Goal: Transaction & Acquisition: Purchase product/service

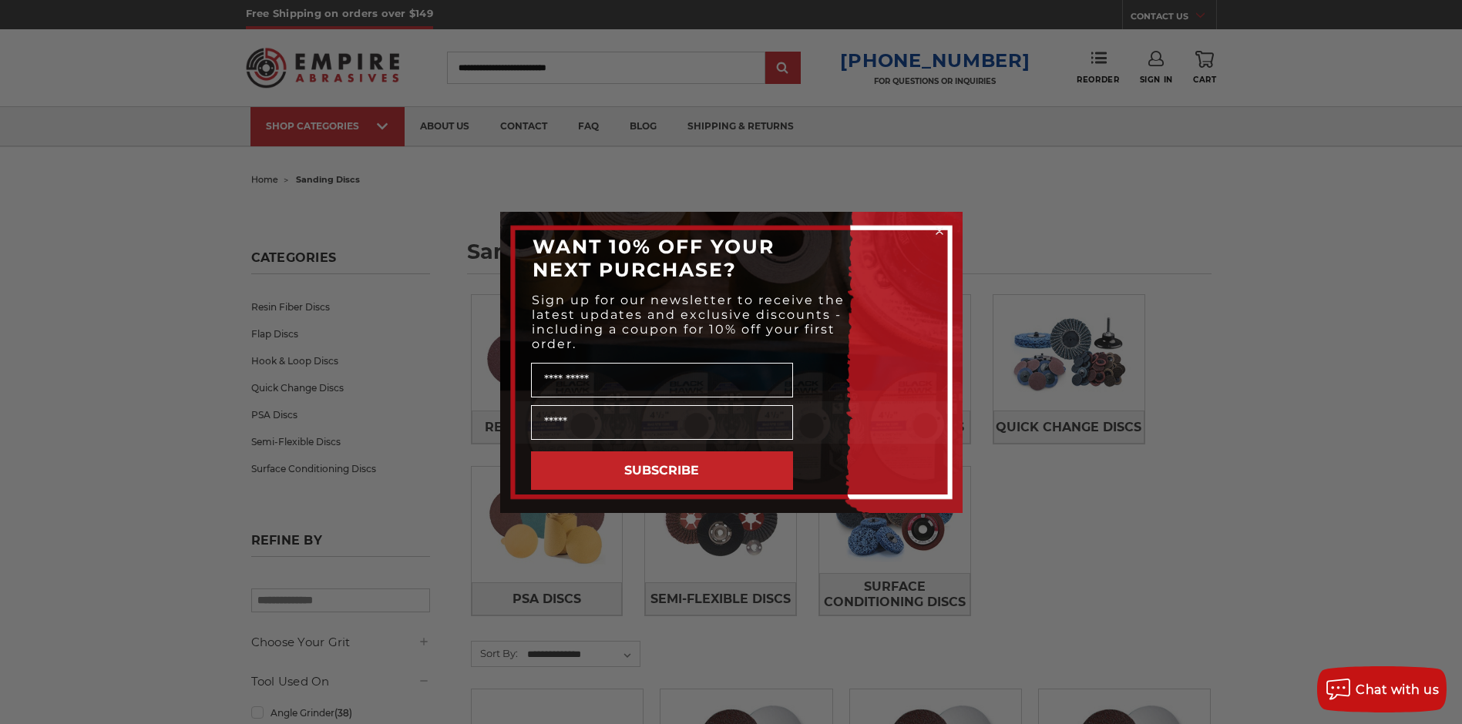
click at [1263, 210] on div "Close dialog WANT 10% OFF YOUR NEXT PURCHASE? Sign up for our newsletter to rec…" at bounding box center [731, 362] width 1462 height 724
click at [939, 227] on circle "Close dialog" at bounding box center [939, 231] width 15 height 15
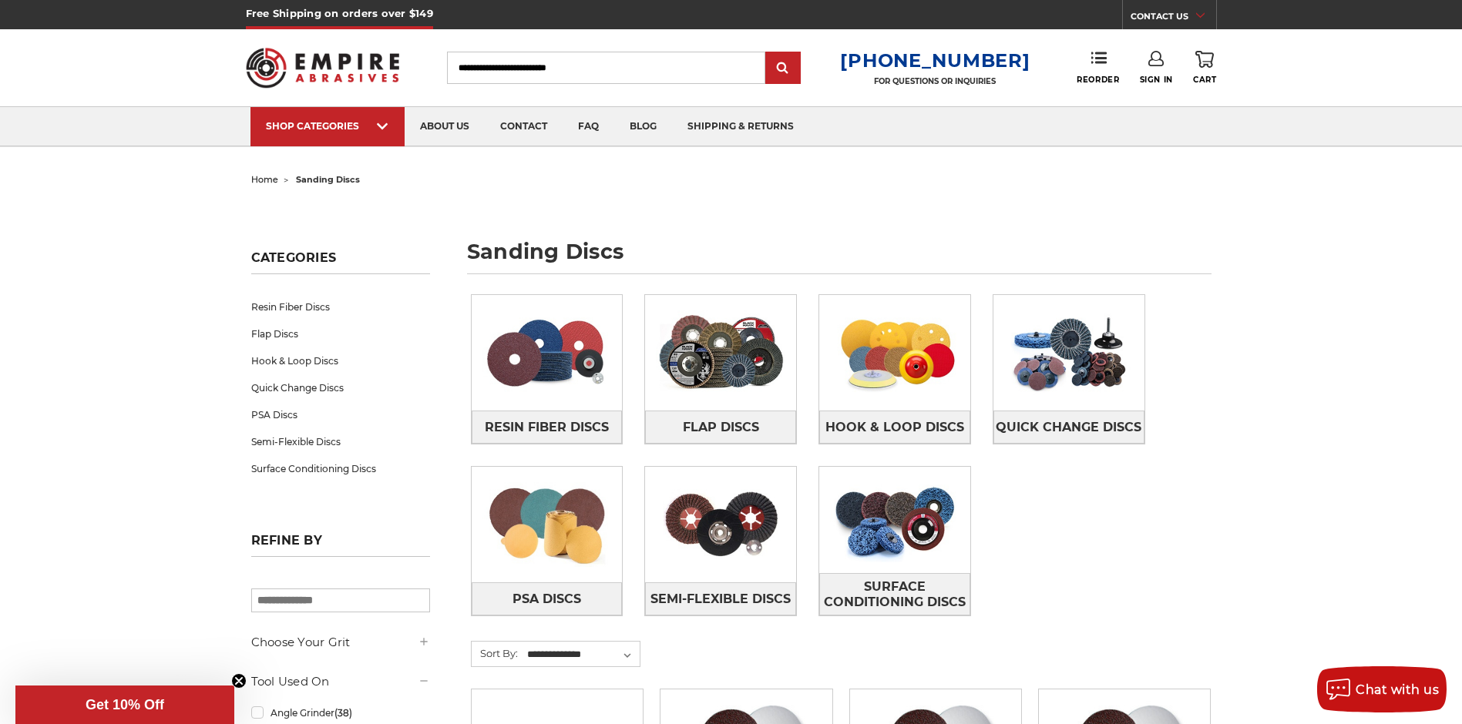
click at [514, 69] on input "Search" at bounding box center [606, 68] width 318 height 32
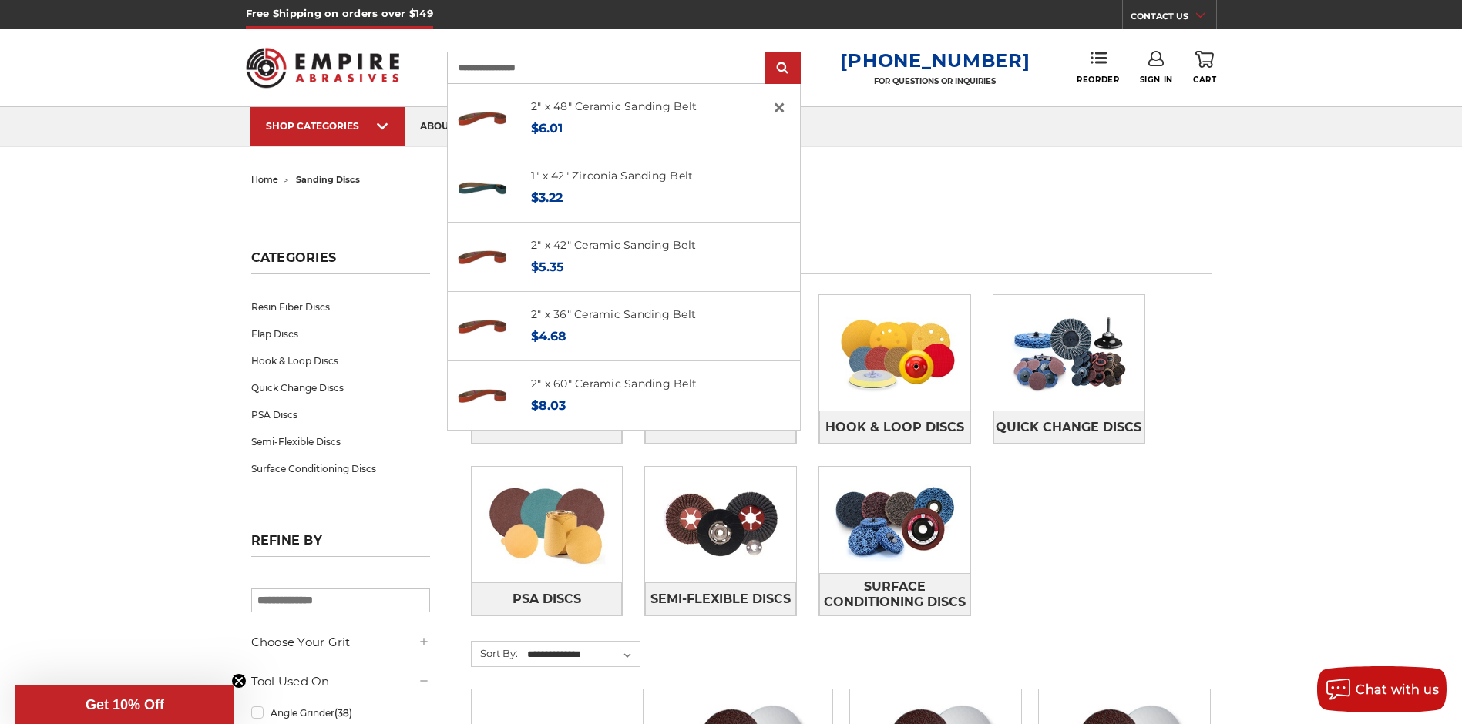
type input "**********"
click at [768, 53] on input "submit" at bounding box center [783, 68] width 31 height 31
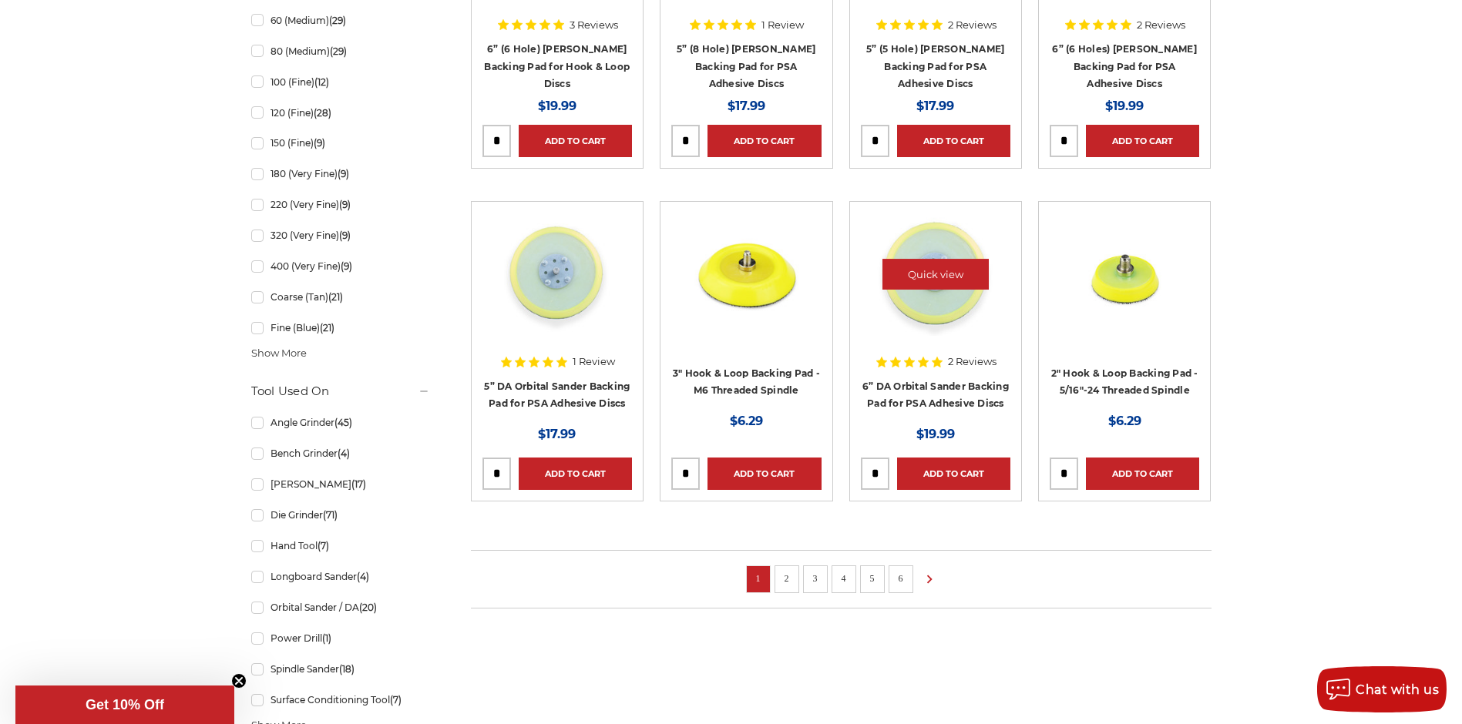
scroll to position [1079, 0]
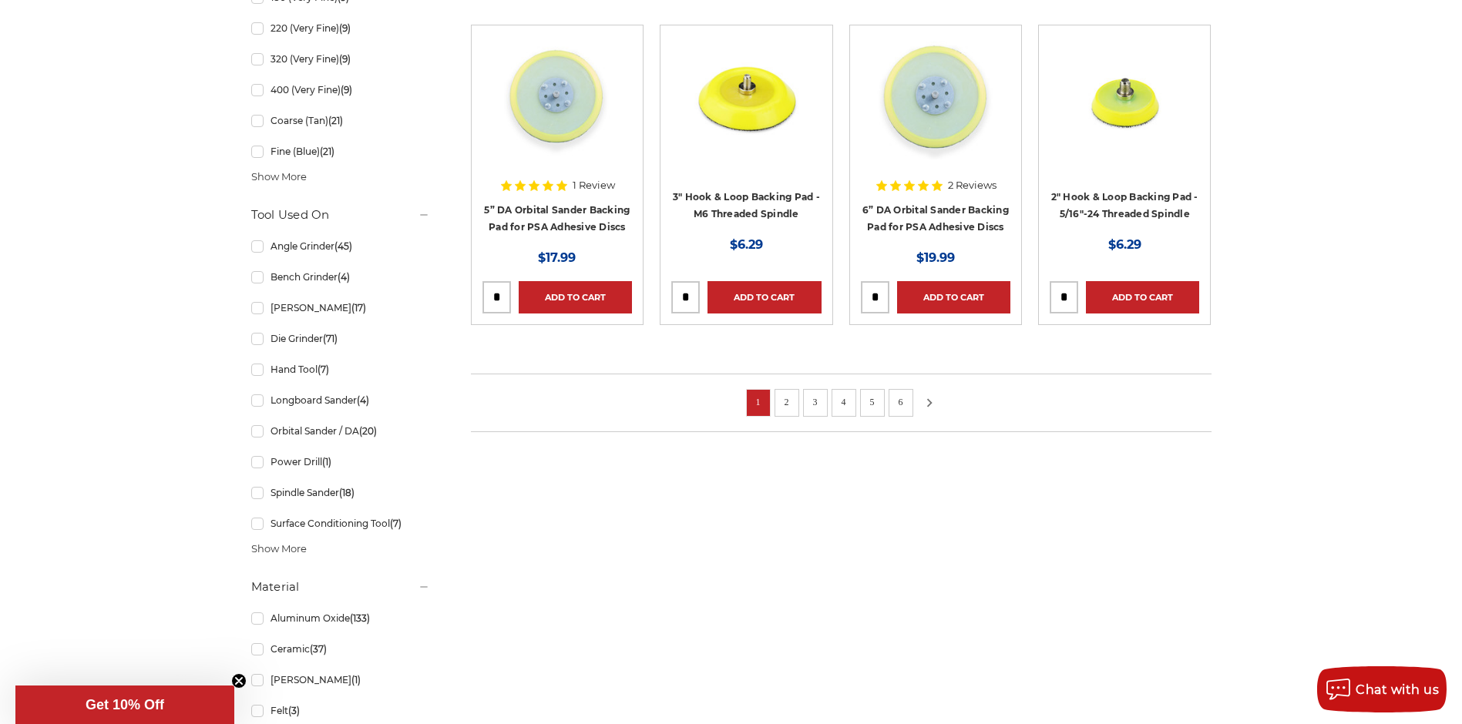
click at [931, 399] on icon at bounding box center [929, 403] width 18 height 17
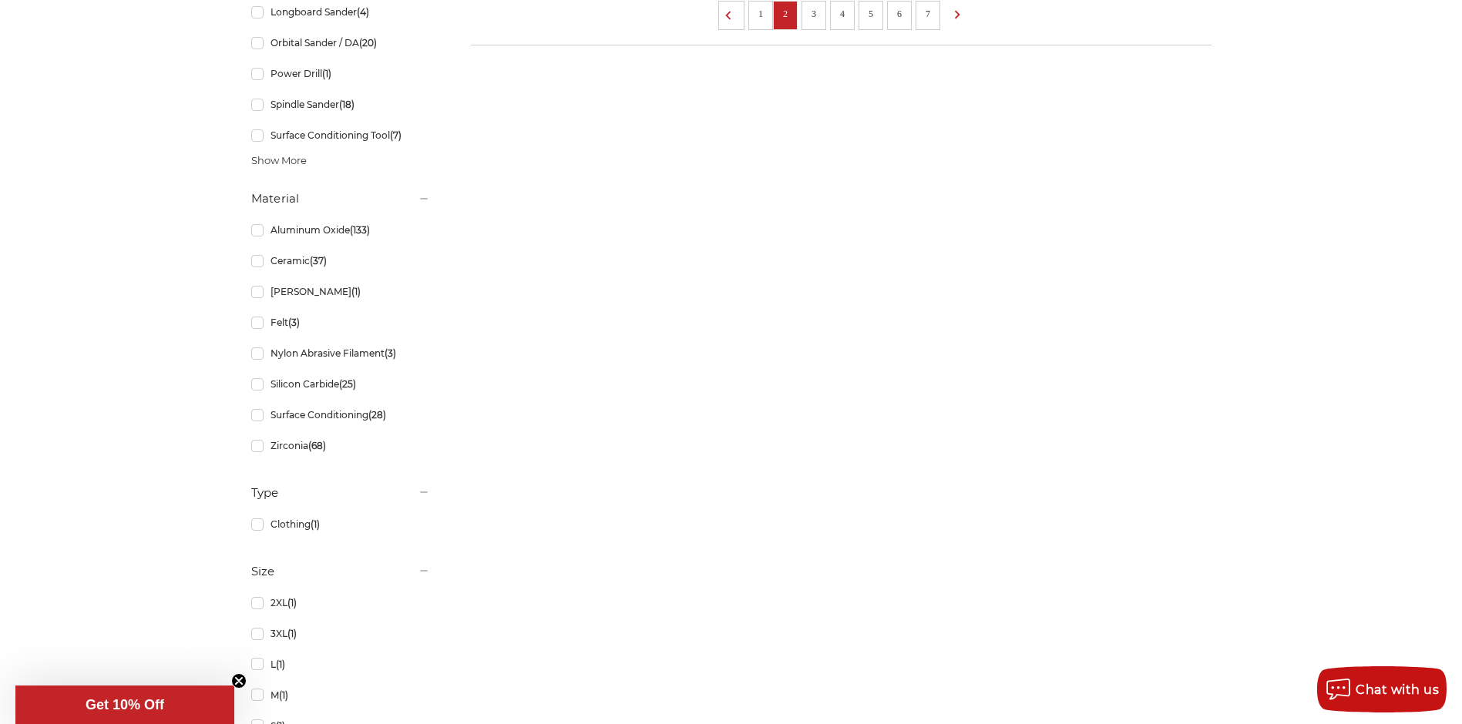
scroll to position [51, 0]
